Goal: Go to known website: Access a specific website the user already knows

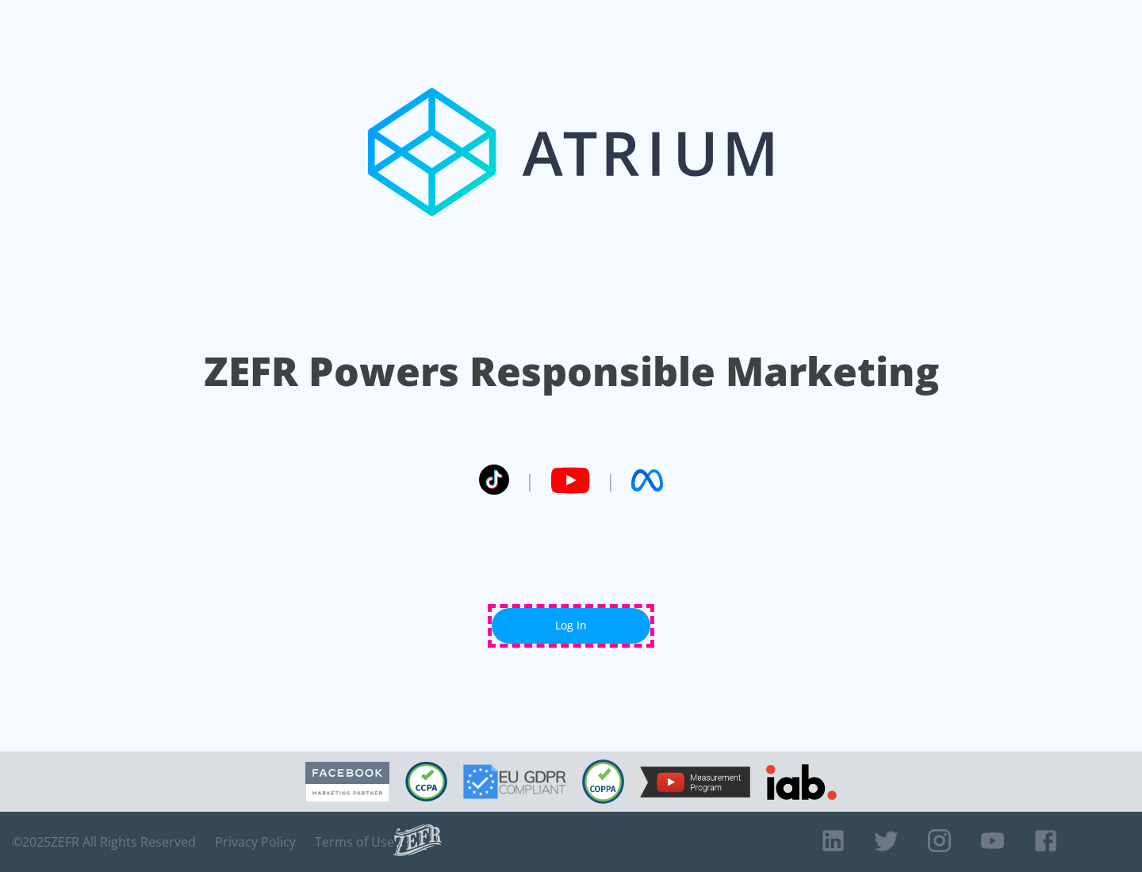
click at [571, 626] on link "Log In" at bounding box center [571, 626] width 159 height 36
